Goal: Information Seeking & Learning: Learn about a topic

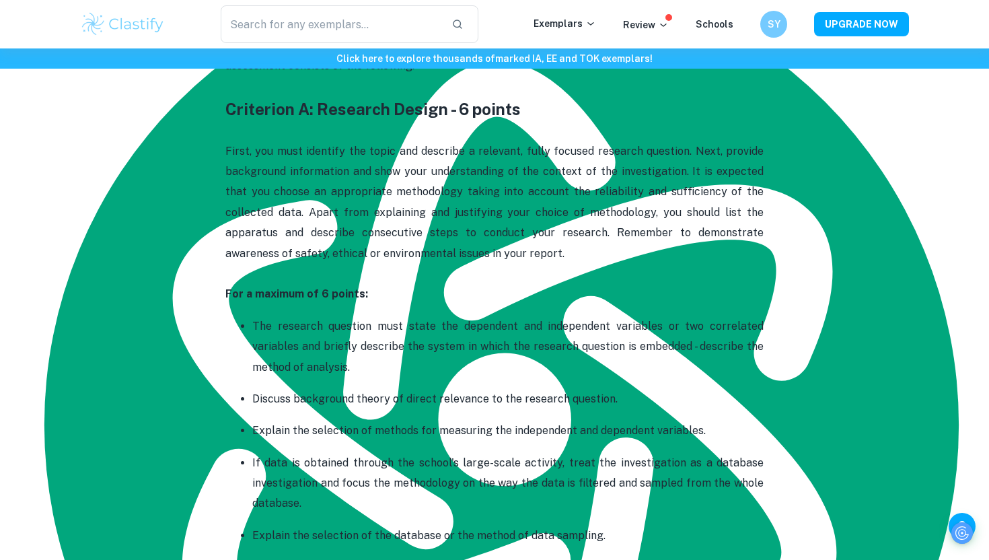
scroll to position [555, 0]
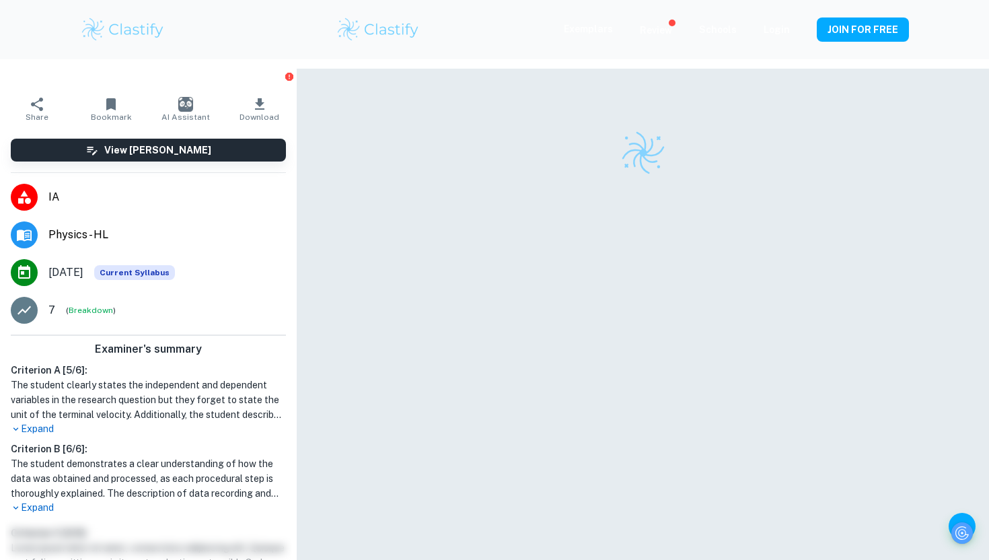
click at [658, 149] on img at bounding box center [643, 152] width 47 height 47
